Goal: Communication & Community: Share content

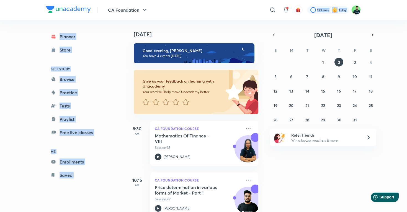
drag, startPoint x: 223, startPoint y: 20, endPoint x: 219, endPoint y: 19, distance: 4.9
click at [223, 20] on div "CA Foundation ​ 123 min 1 day Planner Store SELF STUDY Browse Practice Tests Pl…" at bounding box center [203, 106] width 407 height 212
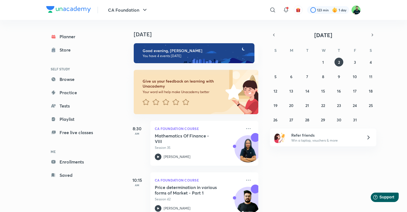
click at [165, 24] on div "[DATE]" at bounding box center [195, 29] width 138 height 18
click at [355, 9] on img at bounding box center [355, 9] width 9 height 9
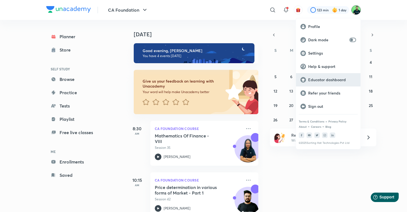
click at [332, 83] on div "Educator dashboard" at bounding box center [328, 79] width 65 height 13
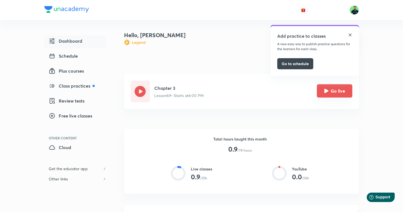
click at [324, 90] on button "Go live" at bounding box center [334, 90] width 35 height 13
